Goal: Navigation & Orientation: Find specific page/section

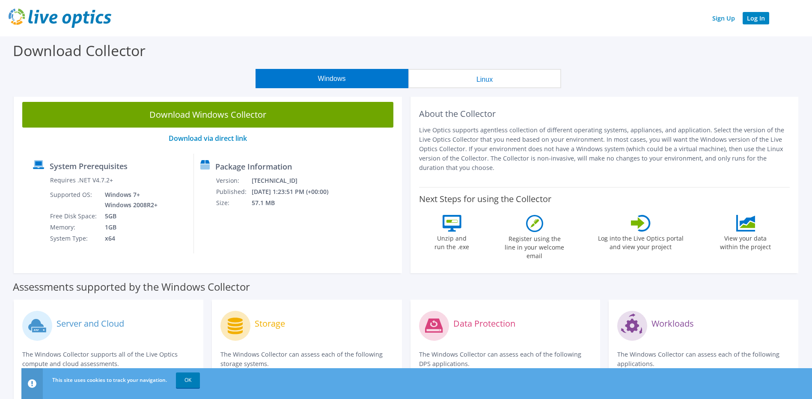
click at [751, 15] on link "Log In" at bounding box center [756, 18] width 27 height 12
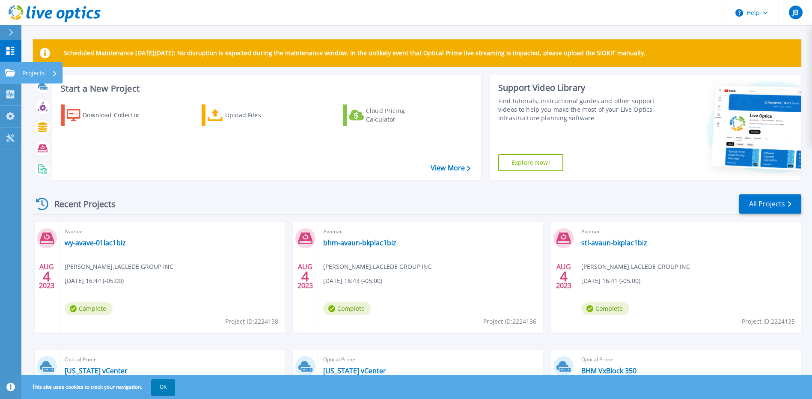
click at [14, 71] on icon at bounding box center [10, 72] width 10 height 7
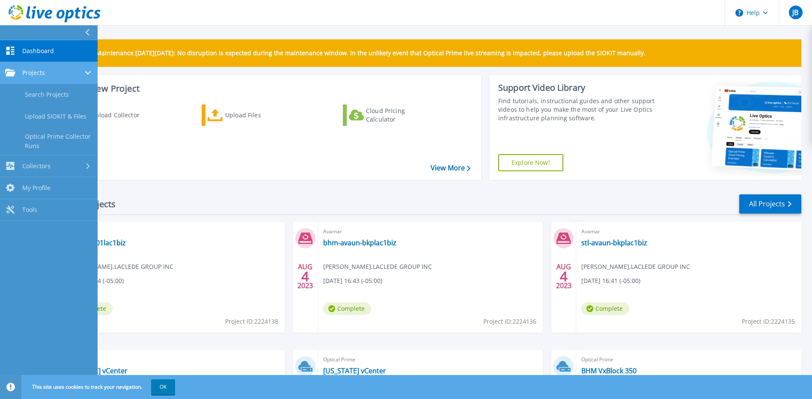
click at [30, 74] on span "Projects" at bounding box center [33, 73] width 23 height 8
click at [31, 74] on span "Projects" at bounding box center [33, 73] width 23 height 8
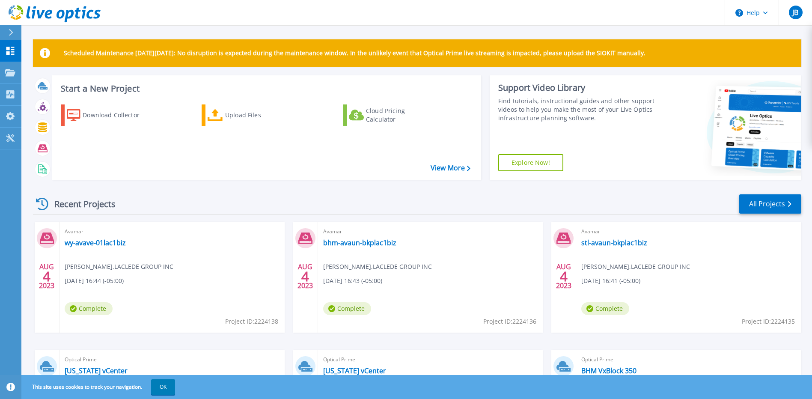
drag, startPoint x: 289, startPoint y: 56, endPoint x: 280, endPoint y: 56, distance: 9.0
click at [289, 56] on p "Scheduled Maintenance on Monday 22nd September: No disruption is expected durin…" at bounding box center [355, 53] width 582 height 7
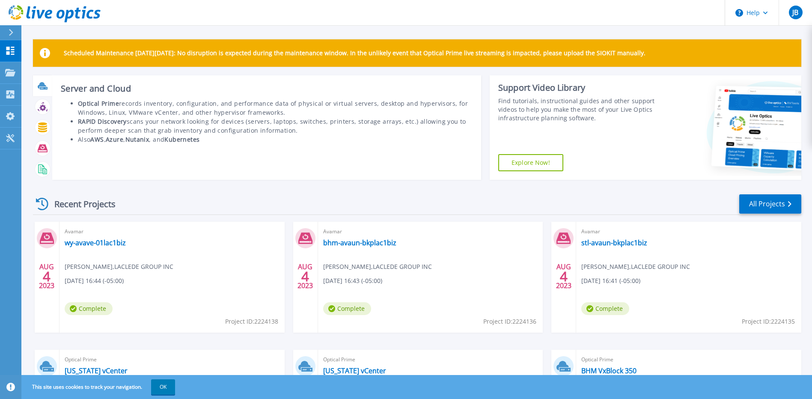
click at [48, 85] on div at bounding box center [42, 85] width 15 height 15
click at [47, 85] on icon at bounding box center [43, 86] width 10 height 10
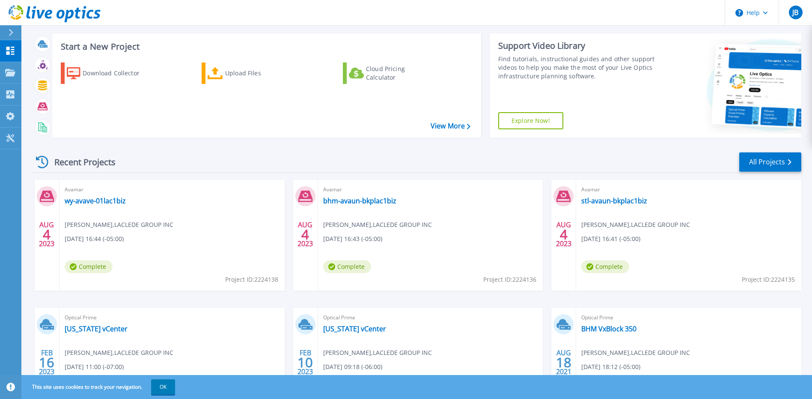
scroll to position [111, 0]
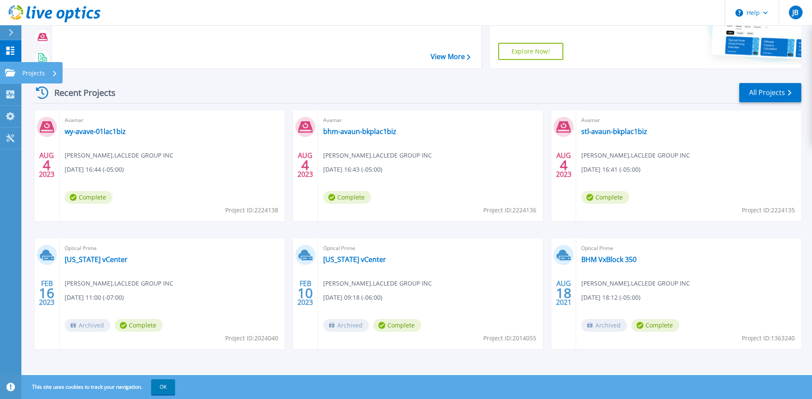
click at [8, 80] on link "Projects Projects" at bounding box center [10, 73] width 21 height 22
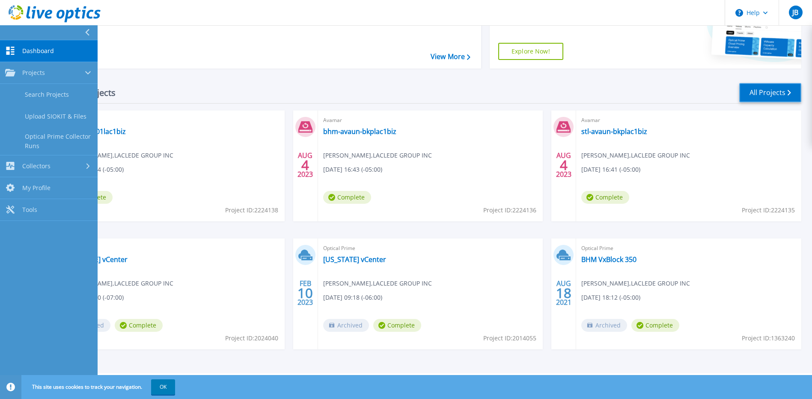
click at [774, 101] on link "All Projects" at bounding box center [770, 92] width 62 height 19
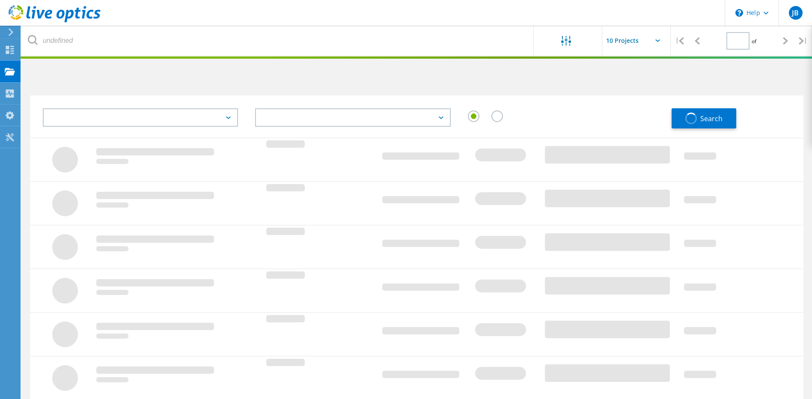
type input "1"
